Goal: Answer question/provide support: Share knowledge or assist other users

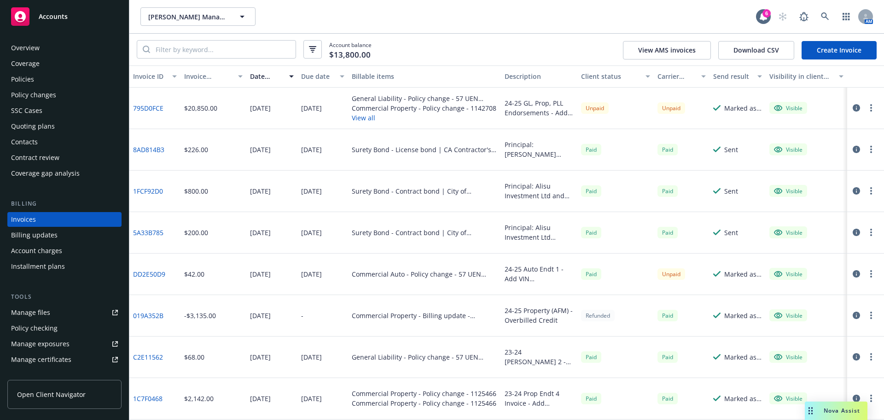
click at [825, 411] on span "Nova Assist" at bounding box center [842, 410] width 36 height 8
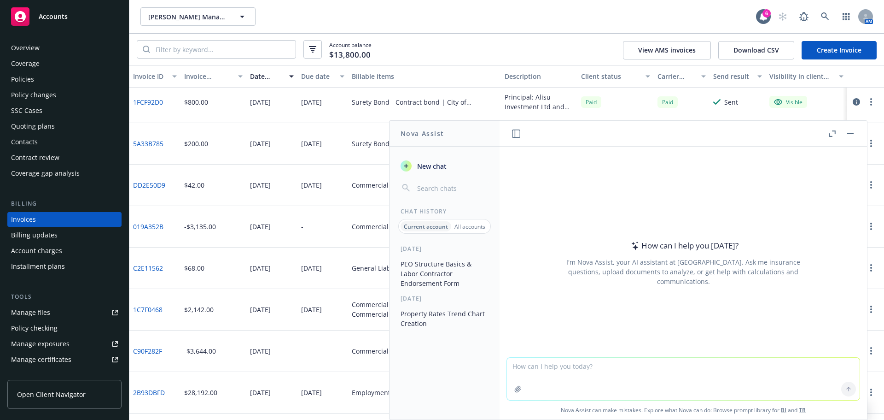
scroll to position [92, 0]
